Goal: Task Accomplishment & Management: Complete application form

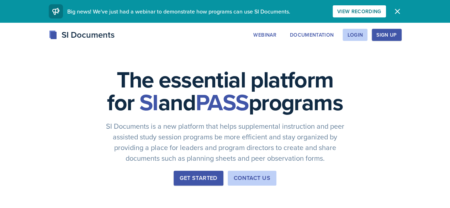
drag, startPoint x: 426, startPoint y: 32, endPoint x: 260, endPoint y: 53, distance: 167.5
click at [260, 53] on div "SI Documents Webinar Documentation Login Sign Up Sign Up Login Documentation We…" at bounding box center [225, 42] width 450 height 28
click at [363, 32] on div "Login" at bounding box center [355, 35] width 16 height 6
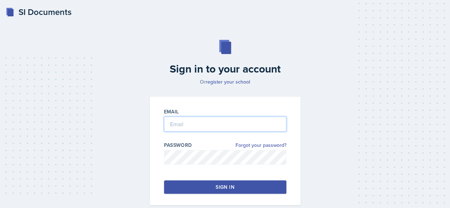
type input "[EMAIL_ADDRESS][DOMAIN_NAME]"
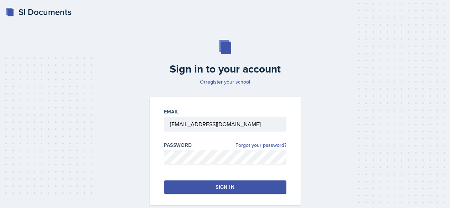
click at [223, 186] on div "Sign in" at bounding box center [225, 187] width 19 height 7
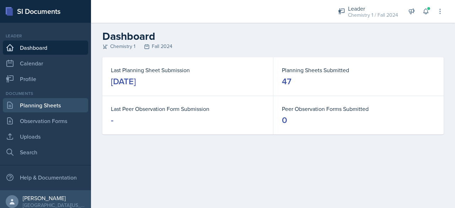
click at [44, 106] on link "Planning Sheets" at bounding box center [45, 105] width 85 height 14
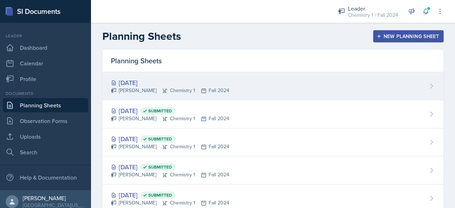
click at [128, 95] on div "[DATE] [PERSON_NAME] Chemistry 1 Fall 2024" at bounding box center [273, 86] width 342 height 28
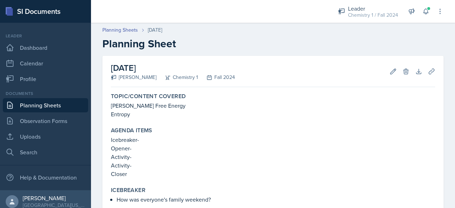
scroll to position [147, 0]
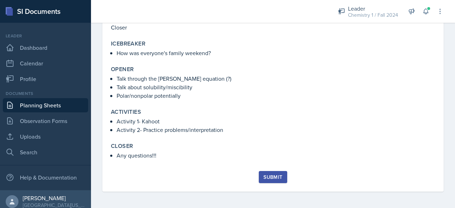
click at [267, 178] on div "Submit" at bounding box center [273, 177] width 19 height 6
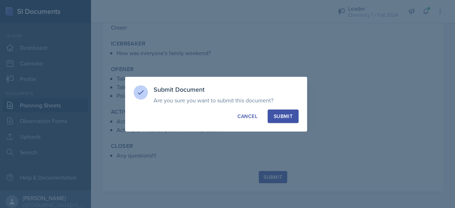
click at [277, 115] on div "Submit" at bounding box center [283, 116] width 19 height 7
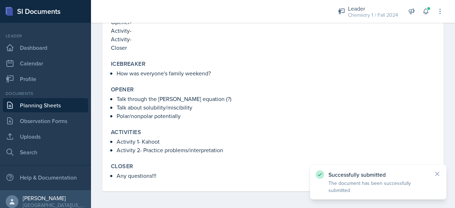
scroll to position [65, 0]
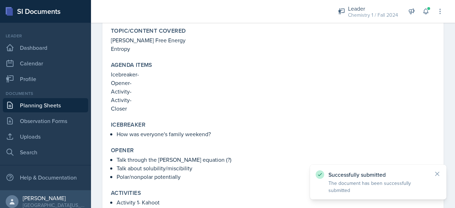
click at [54, 101] on link "Planning Sheets" at bounding box center [45, 105] width 85 height 14
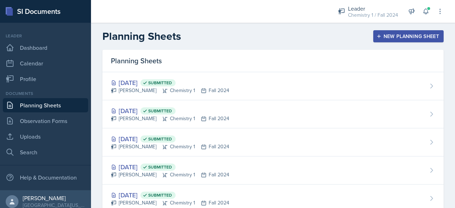
click at [374, 41] on button "New Planning Sheet" at bounding box center [409, 36] width 70 height 12
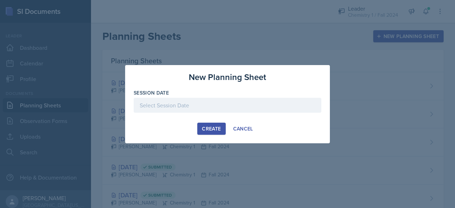
click at [225, 111] on div at bounding box center [228, 105] width 188 height 15
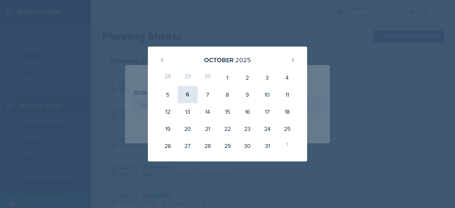
click at [191, 97] on div "6" at bounding box center [188, 94] width 20 height 17
type input "[DATE]"
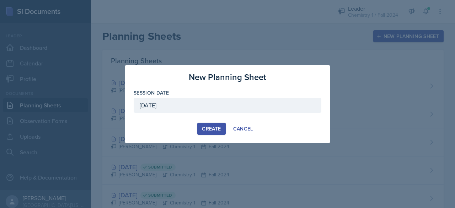
click at [208, 131] on div "Create" at bounding box center [211, 129] width 19 height 6
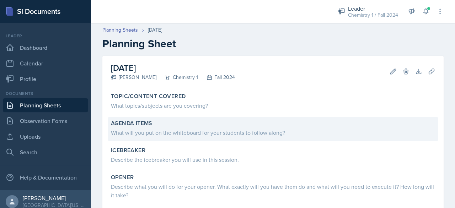
click at [197, 131] on div "What will you put on the whiteboard for your students to follow along?" at bounding box center [273, 132] width 324 height 9
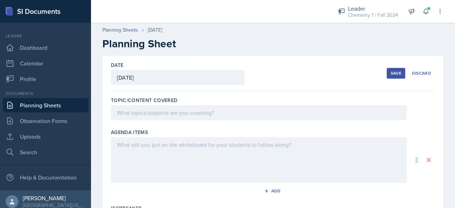
click at [172, 111] on div at bounding box center [259, 112] width 296 height 15
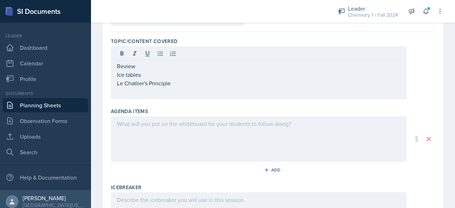
click at [156, 140] on div at bounding box center [259, 139] width 296 height 46
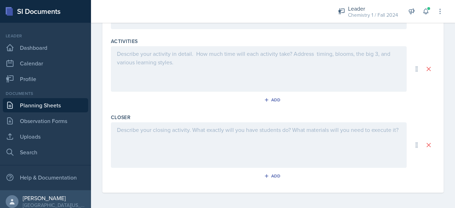
click at [154, 158] on div at bounding box center [259, 145] width 296 height 46
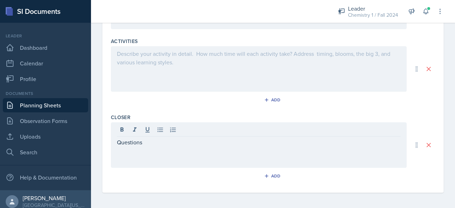
click at [162, 116] on div "Closer" at bounding box center [273, 117] width 324 height 7
click at [162, 133] on div "Questions" at bounding box center [259, 145] width 296 height 46
click at [163, 129] on icon at bounding box center [160, 129] width 7 height 7
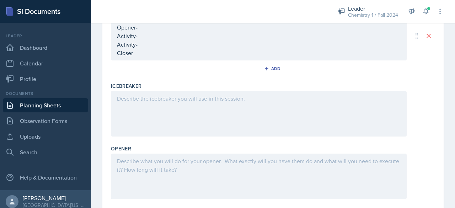
click at [163, 129] on div at bounding box center [259, 114] width 296 height 46
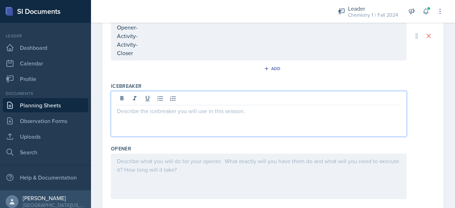
scroll to position [164, 0]
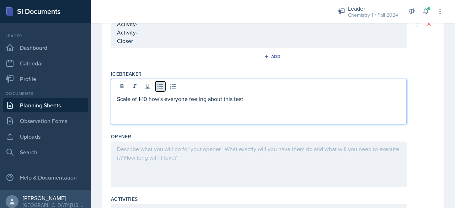
click at [156, 83] on button at bounding box center [160, 86] width 10 height 10
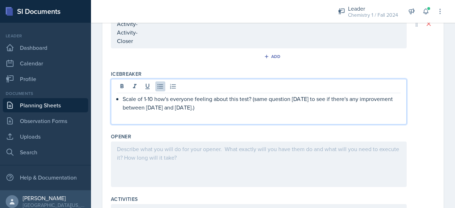
scroll to position [175, 0]
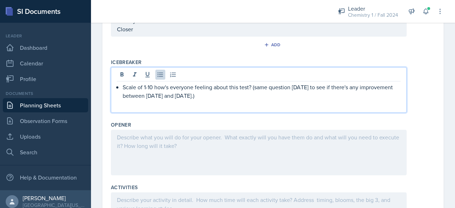
click at [164, 128] on div "Opener" at bounding box center [273, 149] width 324 height 63
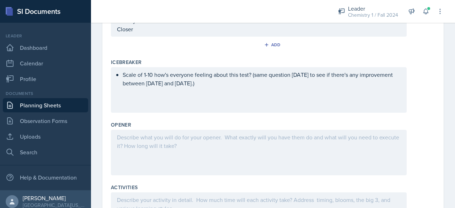
click at [168, 143] on div at bounding box center [259, 153] width 296 height 46
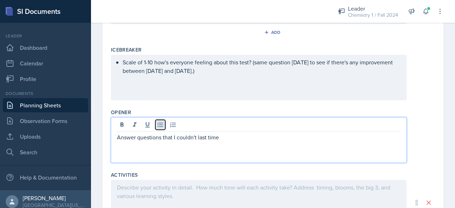
click at [161, 126] on icon at bounding box center [160, 124] width 7 height 7
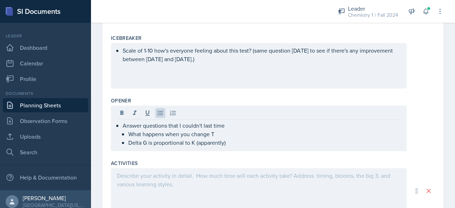
click at [149, 186] on div at bounding box center [259, 191] width 296 height 46
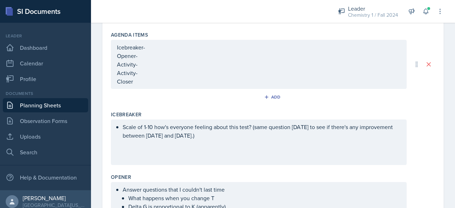
click at [168, 52] on p "Opener-" at bounding box center [259, 56] width 284 height 9
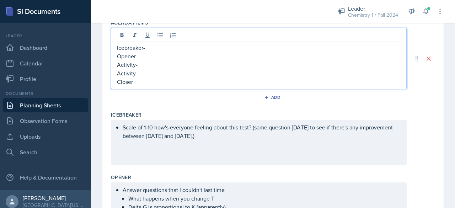
click at [165, 48] on p "Icebreaker-" at bounding box center [259, 47] width 284 height 9
click at [166, 54] on p "Opener-" at bounding box center [259, 56] width 284 height 9
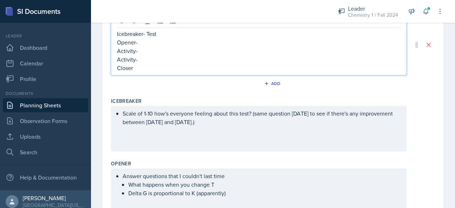
scroll to position [150, 0]
click at [166, 54] on p "Activity-" at bounding box center [259, 58] width 284 height 9
click at [163, 50] on p "Activity-" at bounding box center [259, 50] width 284 height 9
click at [164, 53] on p "Activity-" at bounding box center [259, 50] width 284 height 9
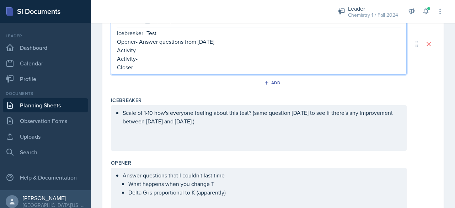
click at [164, 54] on p "Activity-" at bounding box center [259, 58] width 284 height 9
click at [149, 69] on p "Closer" at bounding box center [259, 67] width 284 height 9
click at [145, 60] on p "Activity-" at bounding box center [259, 58] width 284 height 9
click at [184, 52] on p "Activity-" at bounding box center [259, 50] width 284 height 9
click at [180, 56] on p "Activity-" at bounding box center [259, 58] width 284 height 9
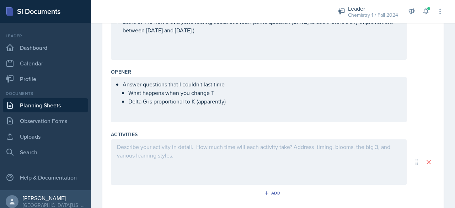
click at [164, 136] on div "Activities" at bounding box center [273, 134] width 324 height 7
click at [167, 149] on div at bounding box center [259, 162] width 296 height 46
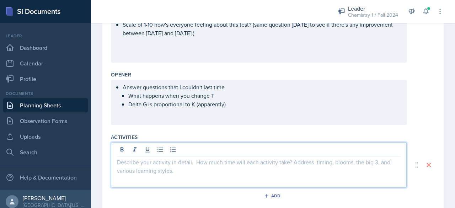
scroll to position [244, 0]
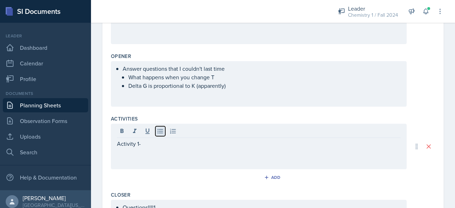
click at [157, 132] on icon at bounding box center [160, 131] width 7 height 7
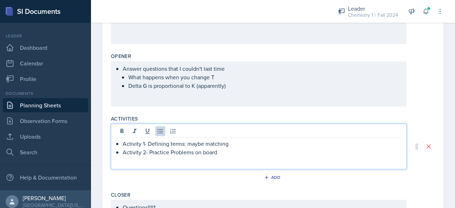
click at [232, 82] on li "Answer questions that I couldn't last time What happens when you change T Delta…" at bounding box center [262, 77] width 278 height 26
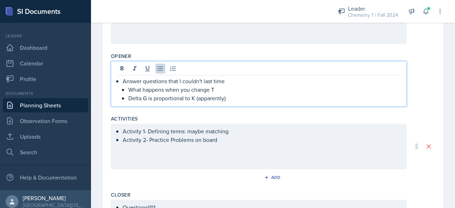
click at [226, 138] on div "Activity 1- Defining terms: maybe matching Activity 2- Practice Problems on boa…" at bounding box center [259, 147] width 296 height 46
